Goal: Ask a question

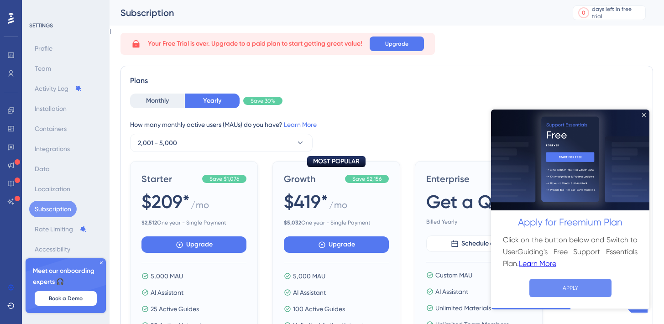
click at [578, 286] on button "APPLY" at bounding box center [570, 287] width 82 height 18
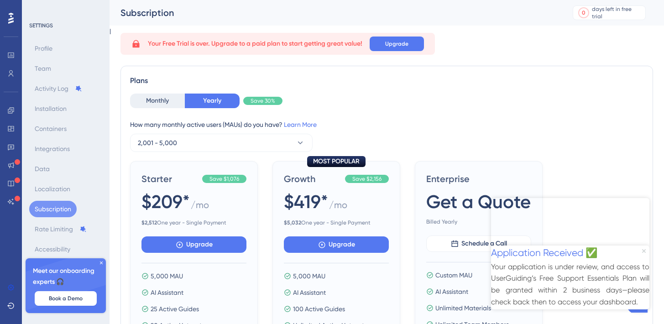
click at [644, 249] on icon "Close Preview" at bounding box center [644, 251] width 4 height 4
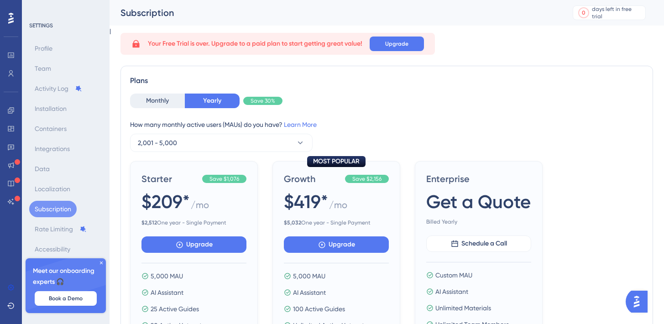
click at [640, 298] on img "Open AI Assistant Launcher" at bounding box center [636, 301] width 16 height 16
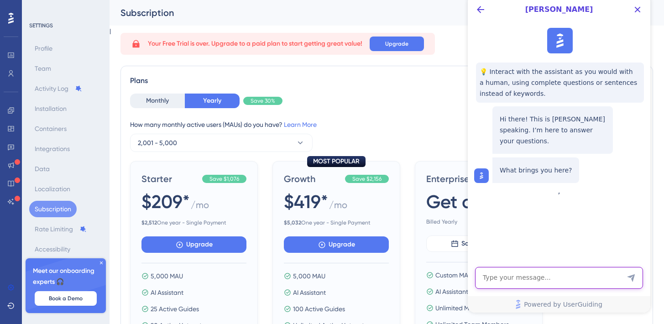
click at [513, 277] on textarea "AI Assistant Text Input" at bounding box center [559, 278] width 168 height 22
type textarea "Freemium hesap var mı?"
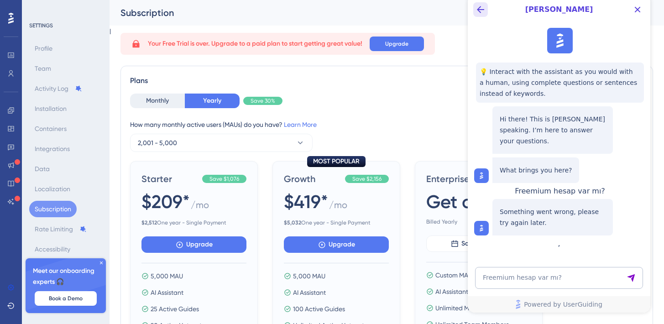
click at [481, 10] on icon "Back Button" at bounding box center [480, 9] width 11 height 11
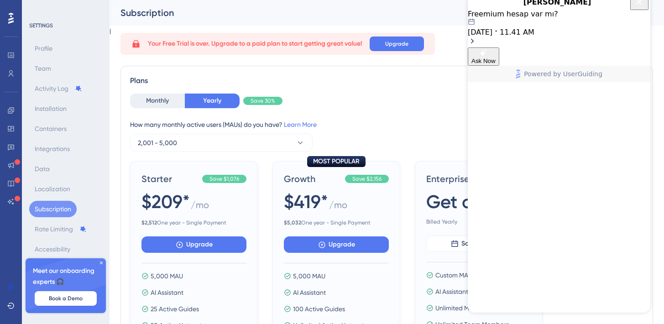
click at [640, 7] on icon "Close Button" at bounding box center [639, 1] width 11 height 11
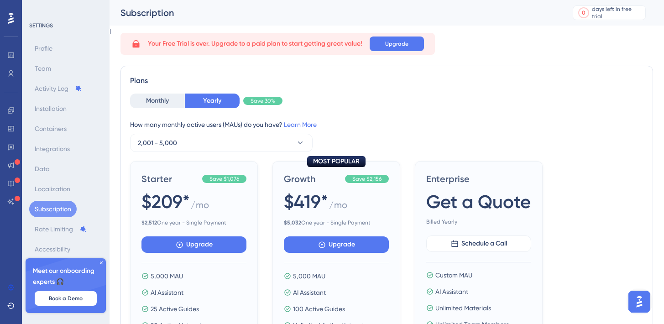
click at [635, 307] on img "Open AI Assistant Launcher" at bounding box center [639, 301] width 16 height 16
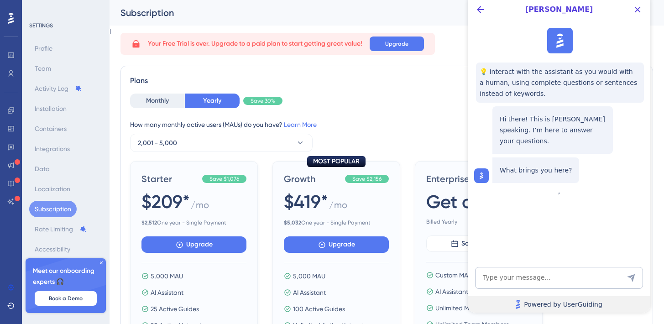
click at [570, 305] on span "Powered by UserGuiding" at bounding box center [563, 304] width 78 height 11
